Goal: Use online tool/utility: Utilize a website feature to perform a specific function

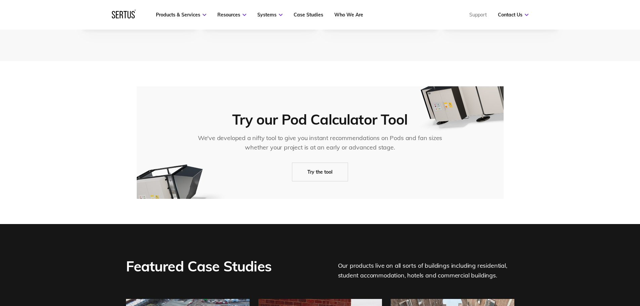
scroll to position [1277, 0]
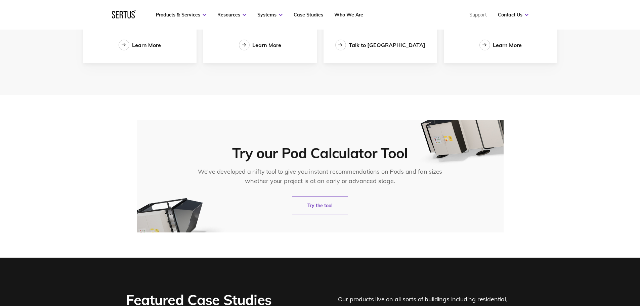
click at [318, 204] on link "Try the tool" at bounding box center [320, 205] width 56 height 19
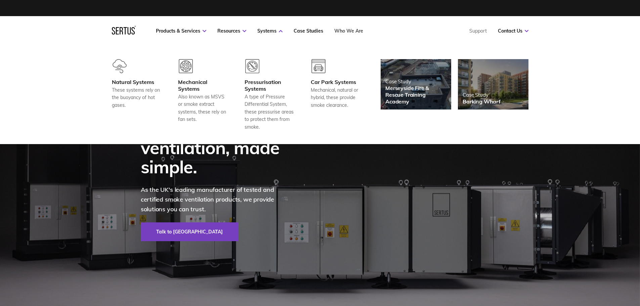
click at [340, 31] on link "Who We Are" at bounding box center [348, 31] width 29 height 6
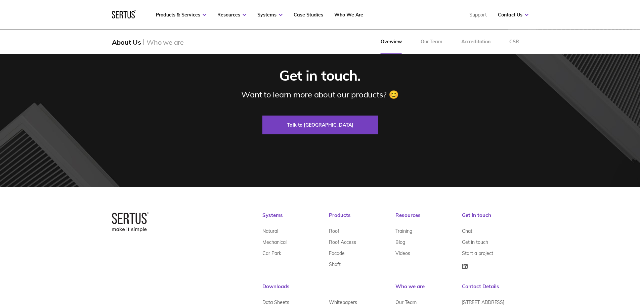
scroll to position [2139, 0]
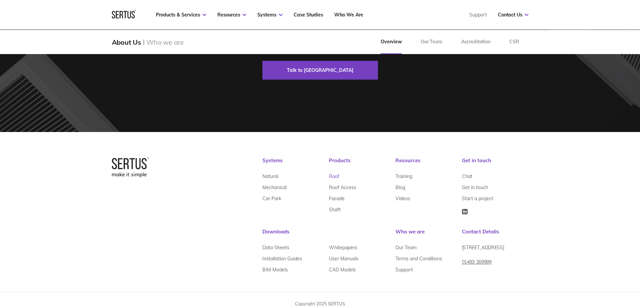
click at [333, 171] on link "Roof" at bounding box center [334, 176] width 10 height 11
